Goal: Task Accomplishment & Management: Use online tool/utility

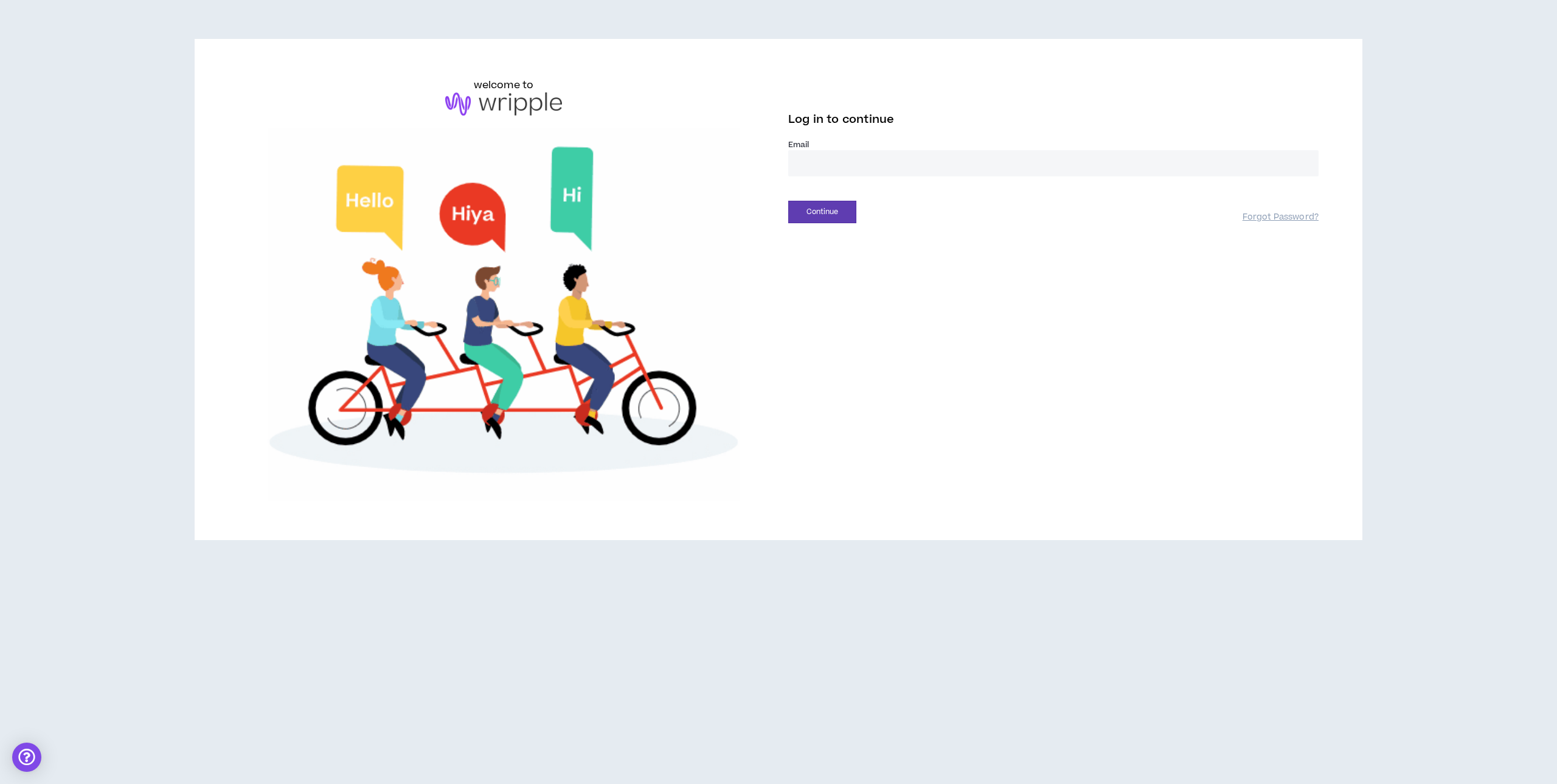
drag, startPoint x: 850, startPoint y: 166, endPoint x: 859, endPoint y: 175, distance: 12.7
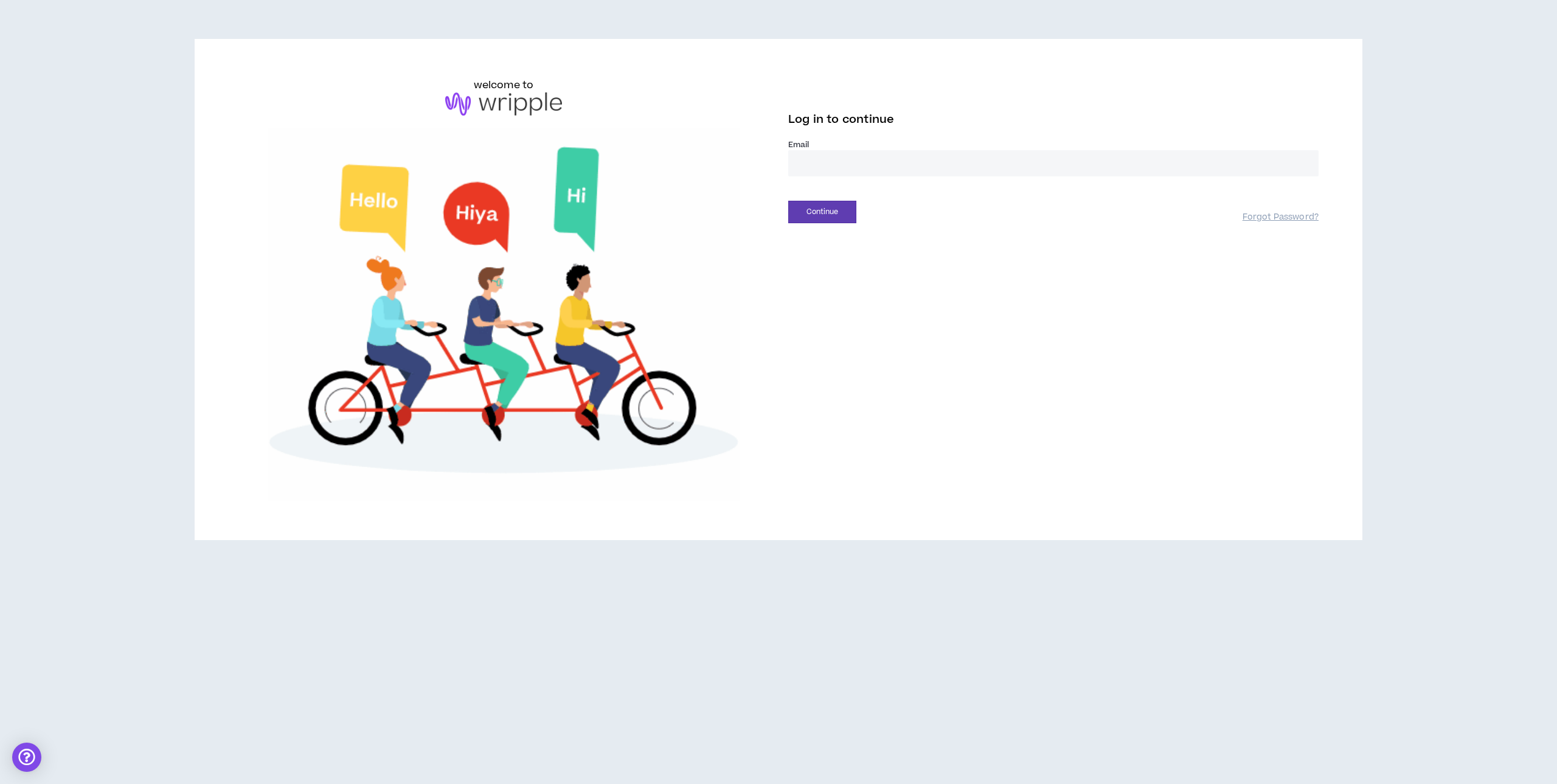
click at [850, 166] on input "email" at bounding box center [1053, 163] width 530 height 26
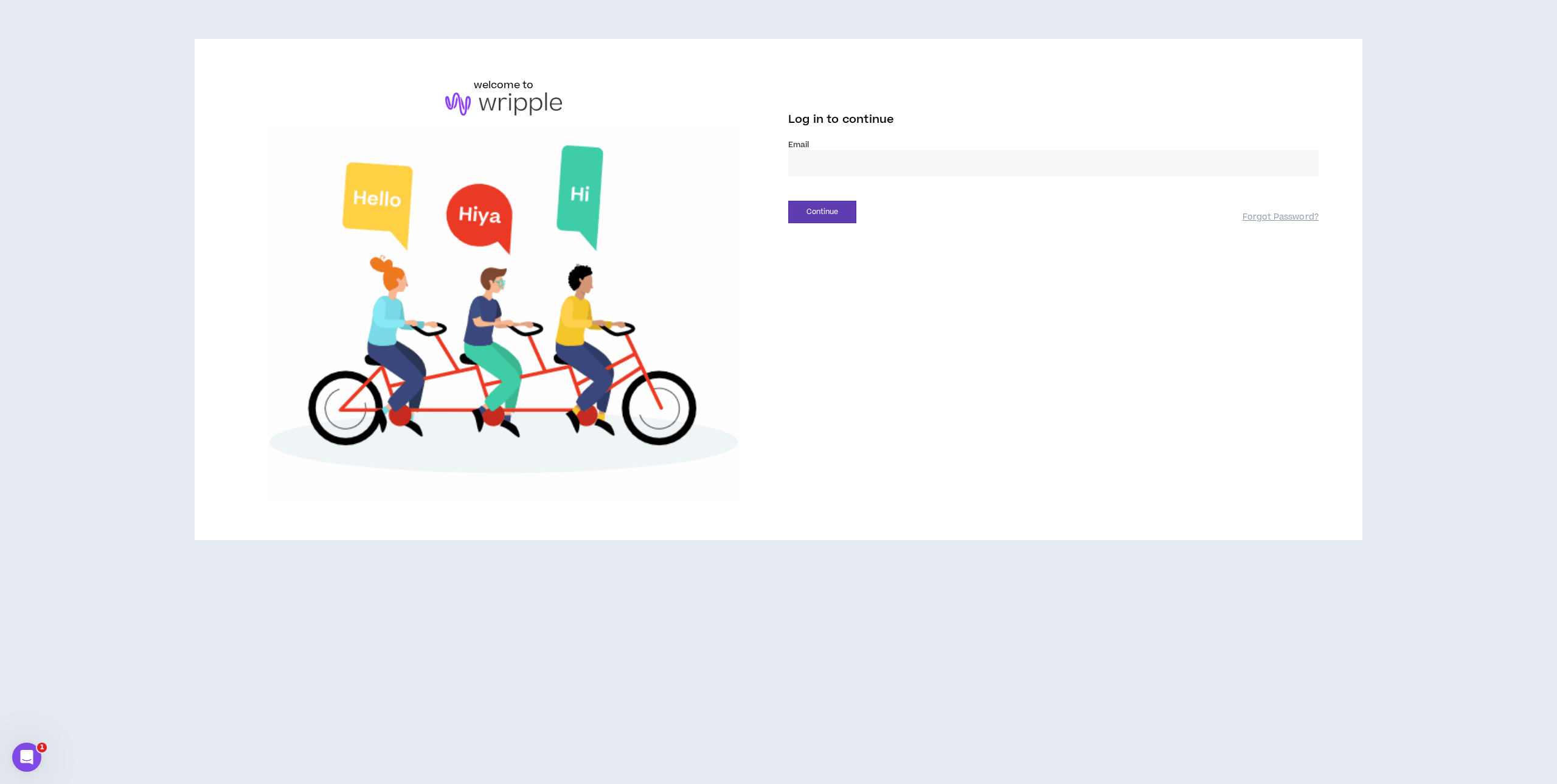
type input "**********"
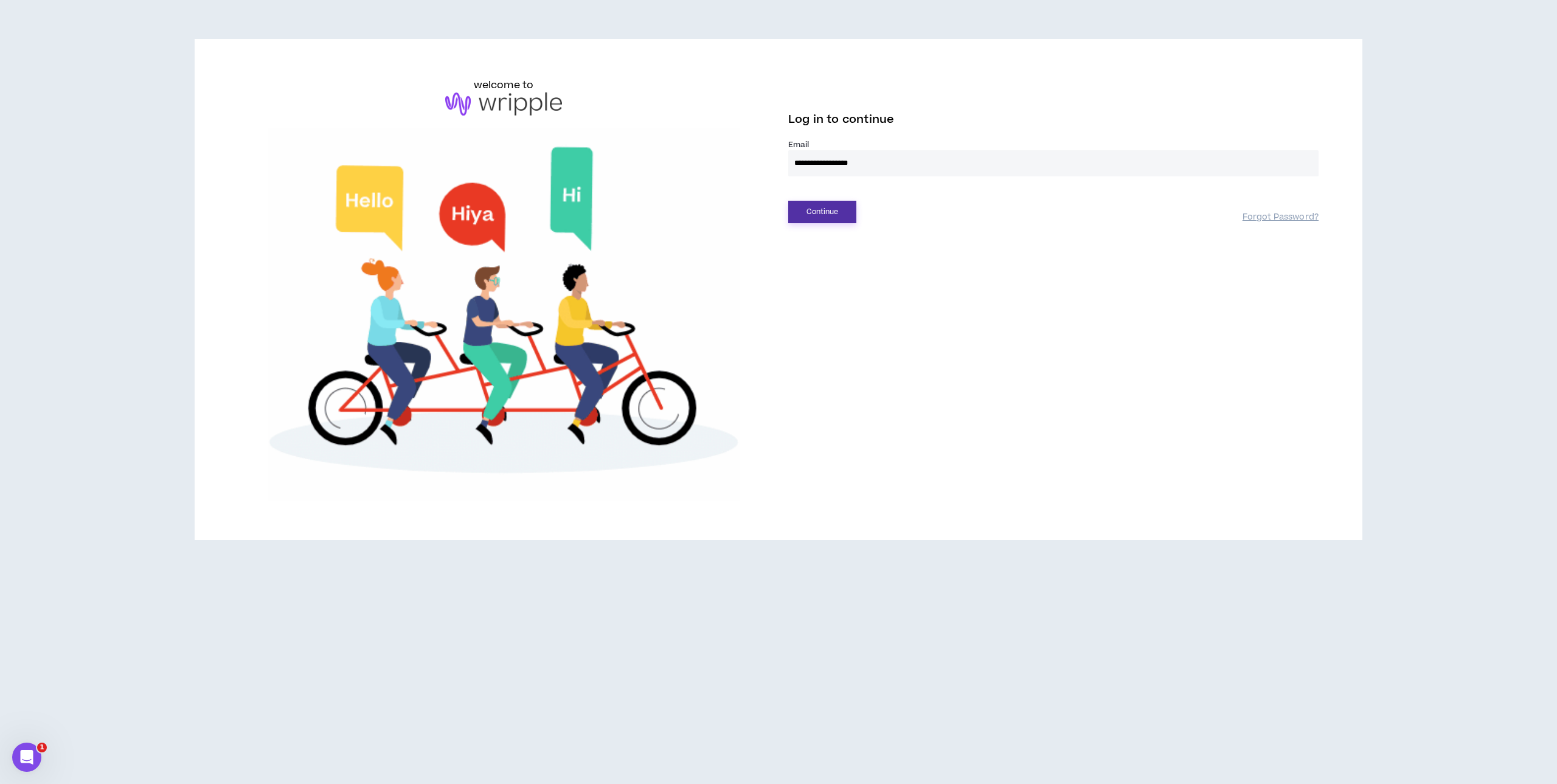
click at [823, 210] on button "Continue" at bounding box center [822, 212] width 68 height 23
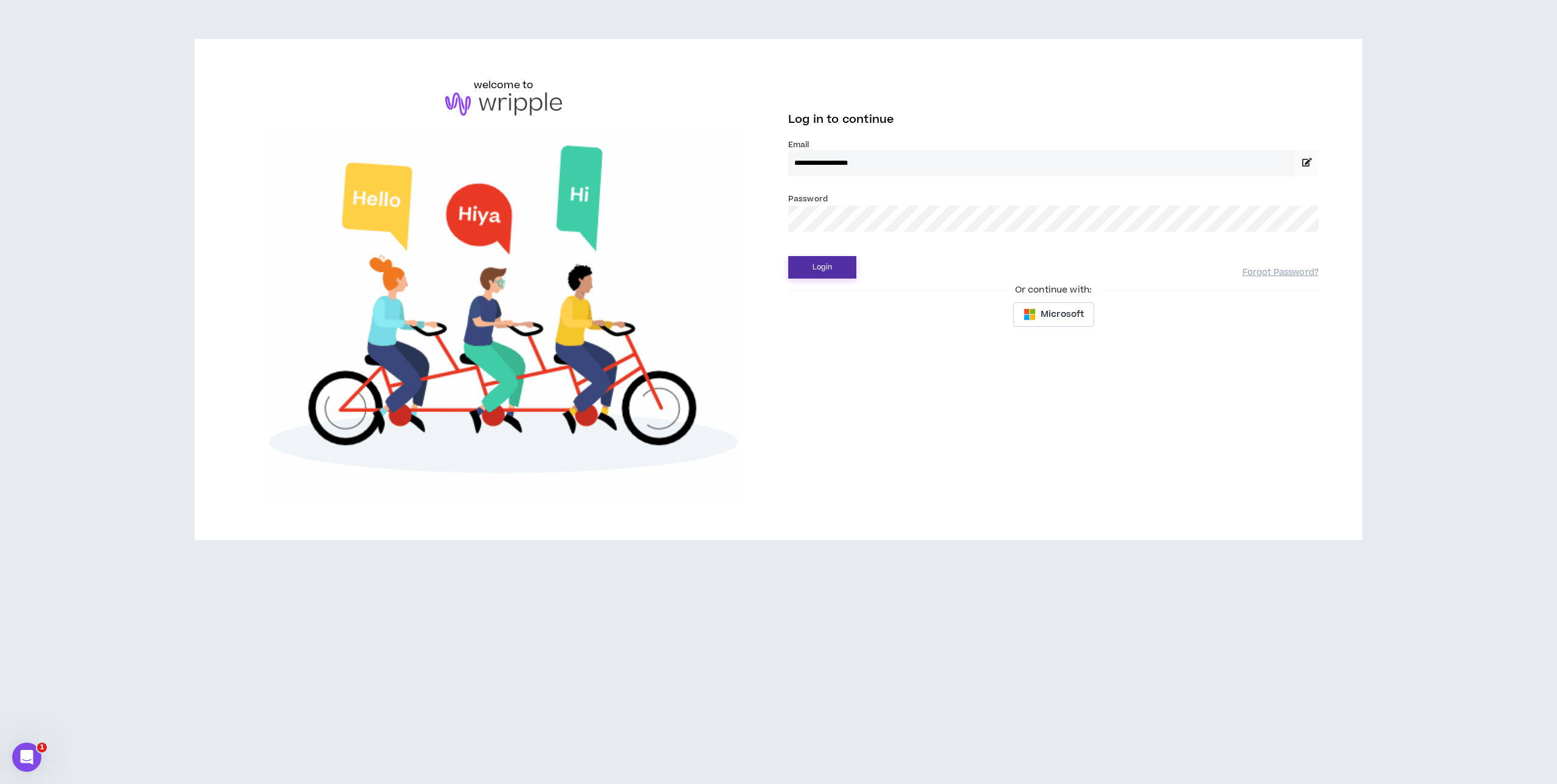
click at [836, 265] on button "Login" at bounding box center [822, 267] width 68 height 23
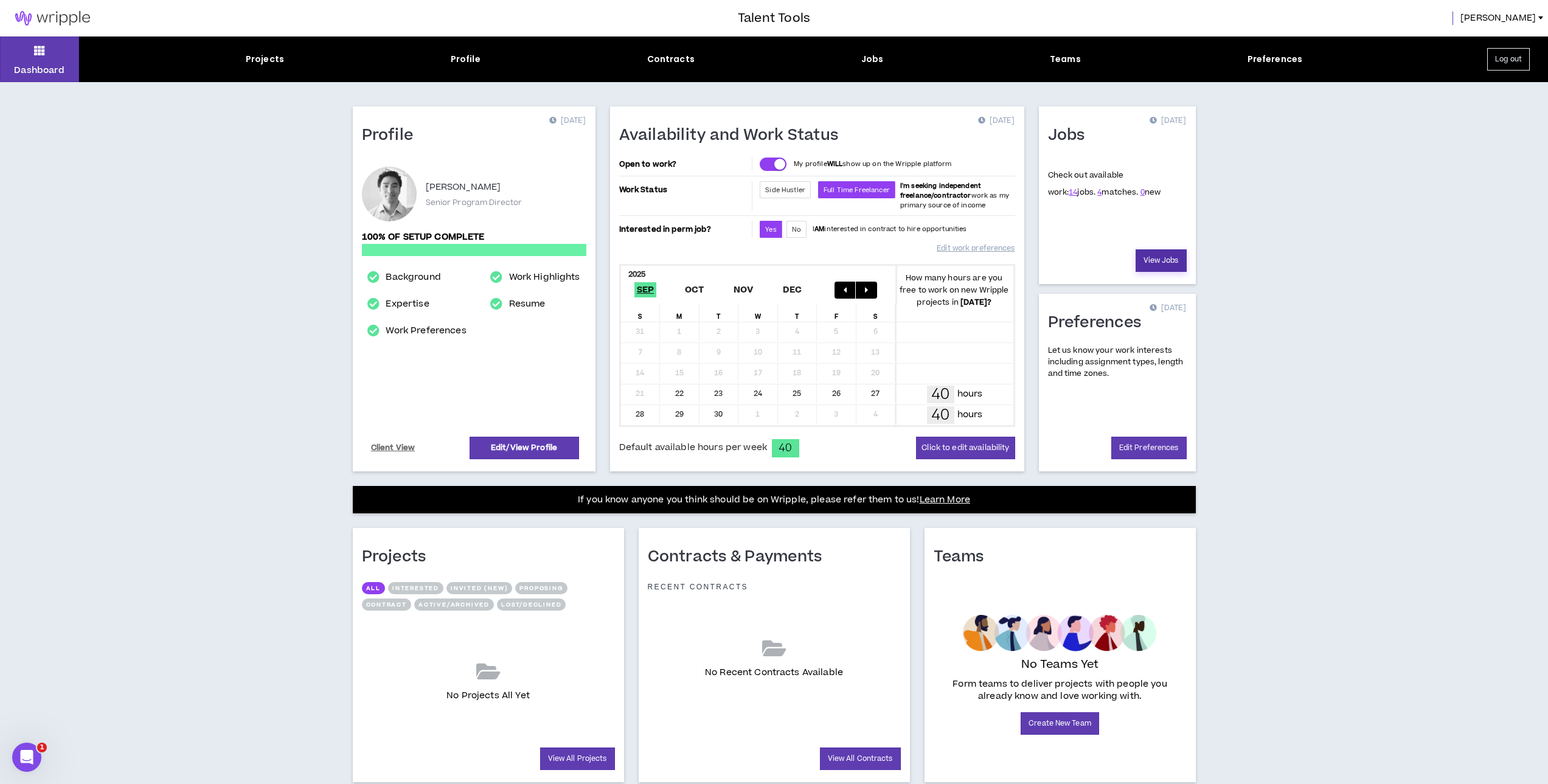
click at [1146, 253] on link "View Jobs" at bounding box center [1160, 261] width 51 height 23
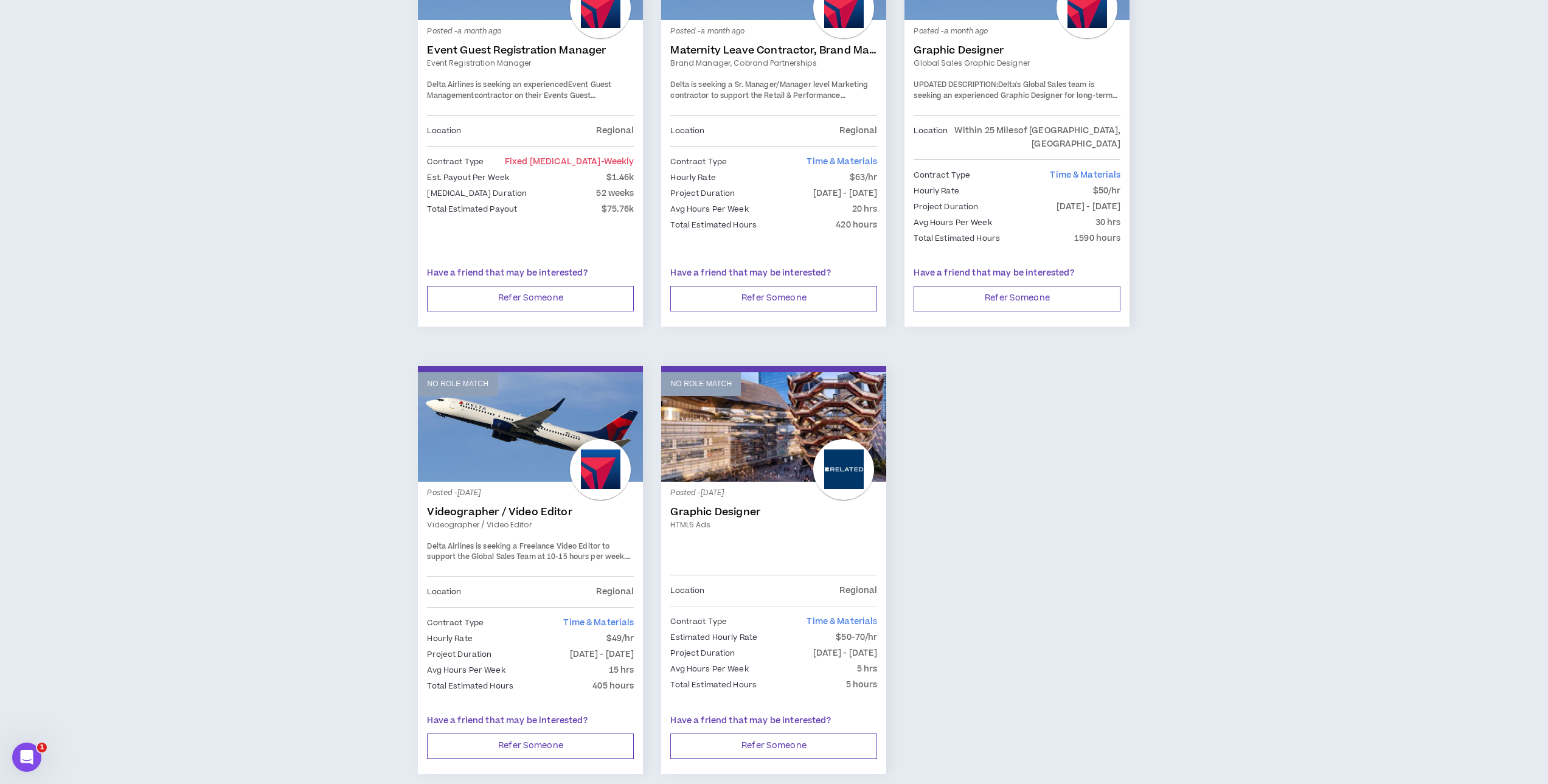
scroll to position [1664, 0]
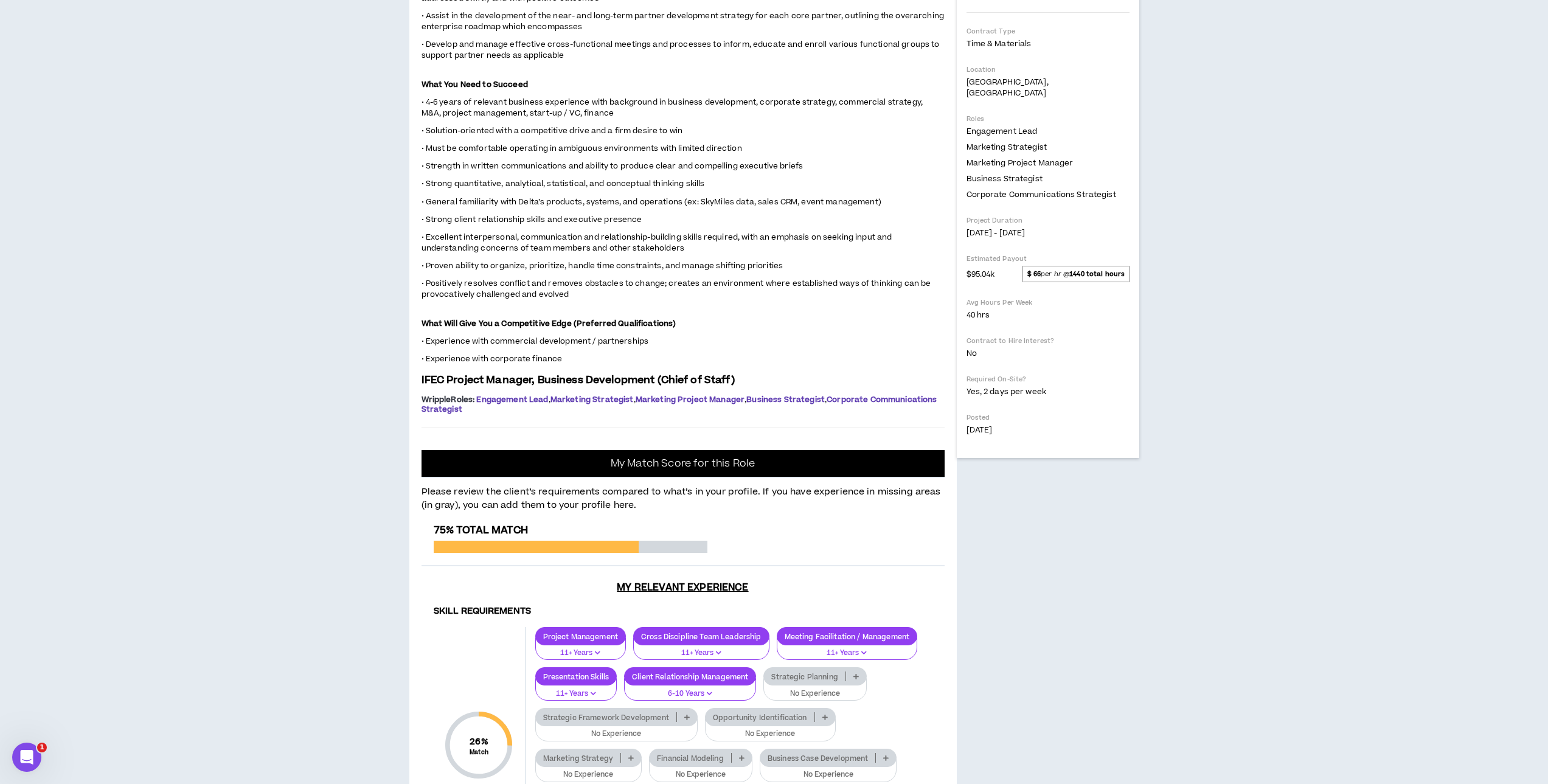
scroll to position [425, 0]
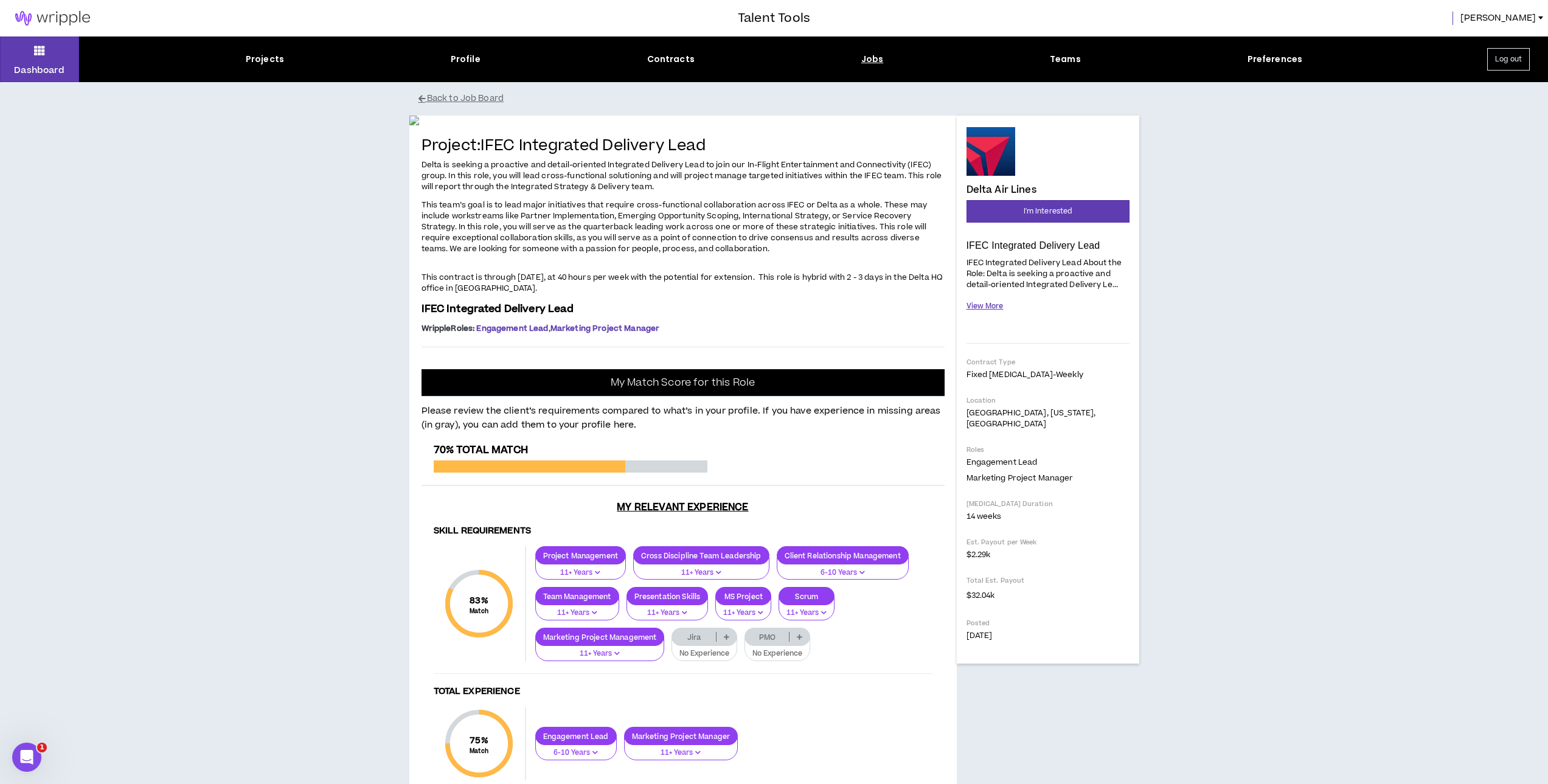
click at [972, 306] on button "View More" at bounding box center [985, 306] width 37 height 21
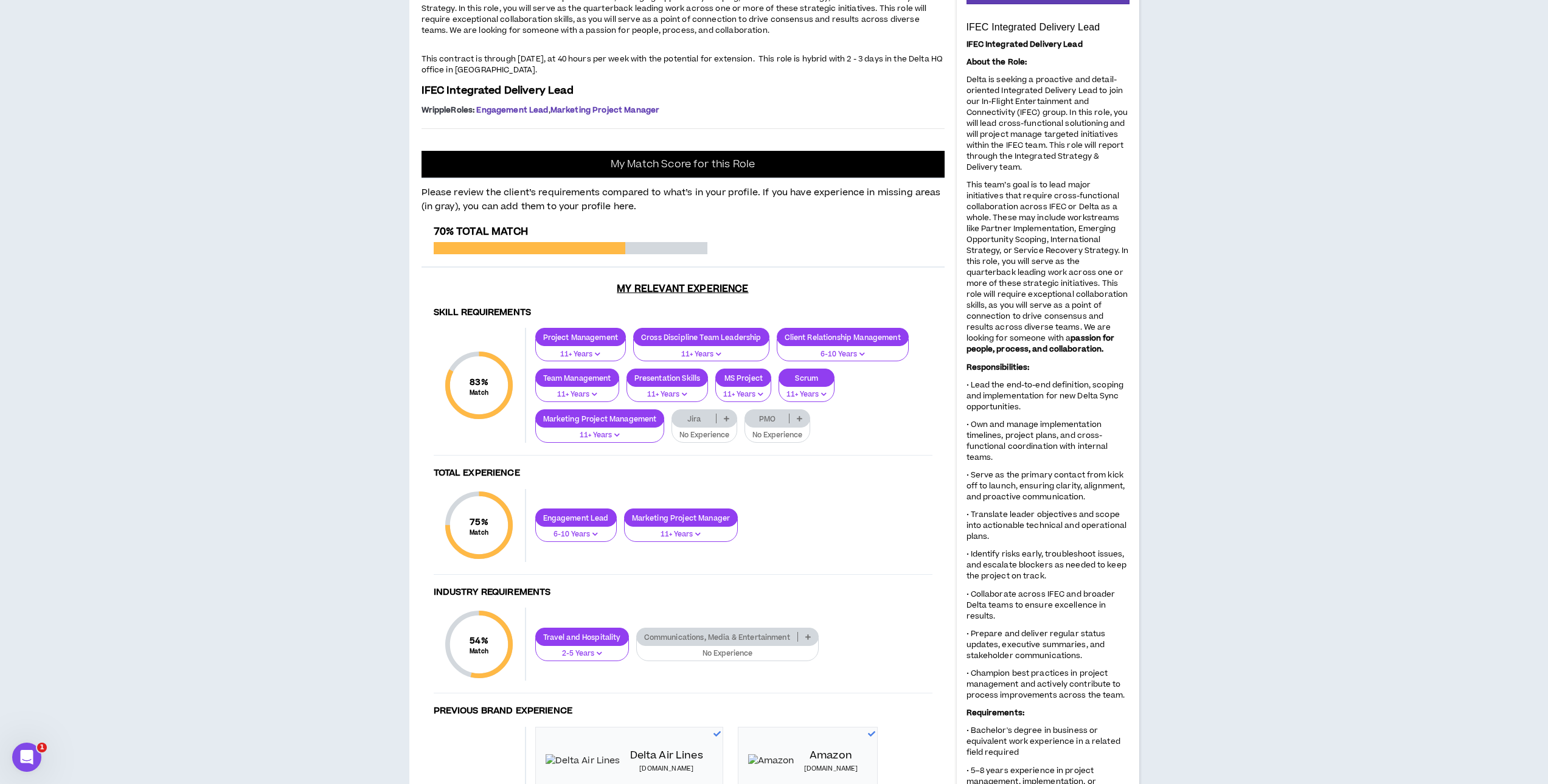
scroll to position [201, 0]
